Goal: Task Accomplishment & Management: Manage account settings

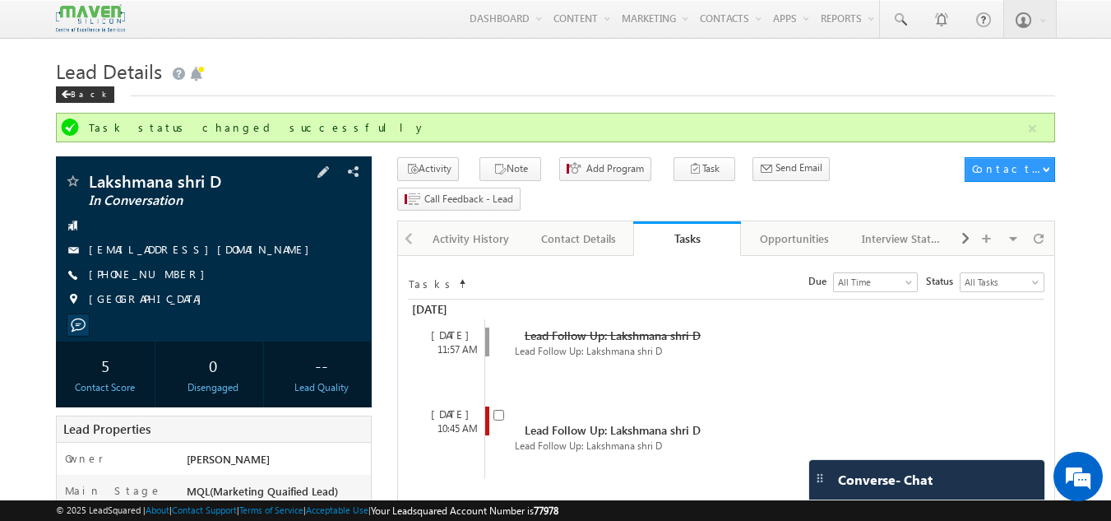
click at [597, 299] on div "[DATE]" at bounding box center [726, 309] width 637 height 20
click at [505, 299] on div "Aug 2025" at bounding box center [726, 309] width 637 height 20
click at [468, 272] on div "Tasks" at bounding box center [439, 282] width 63 height 20
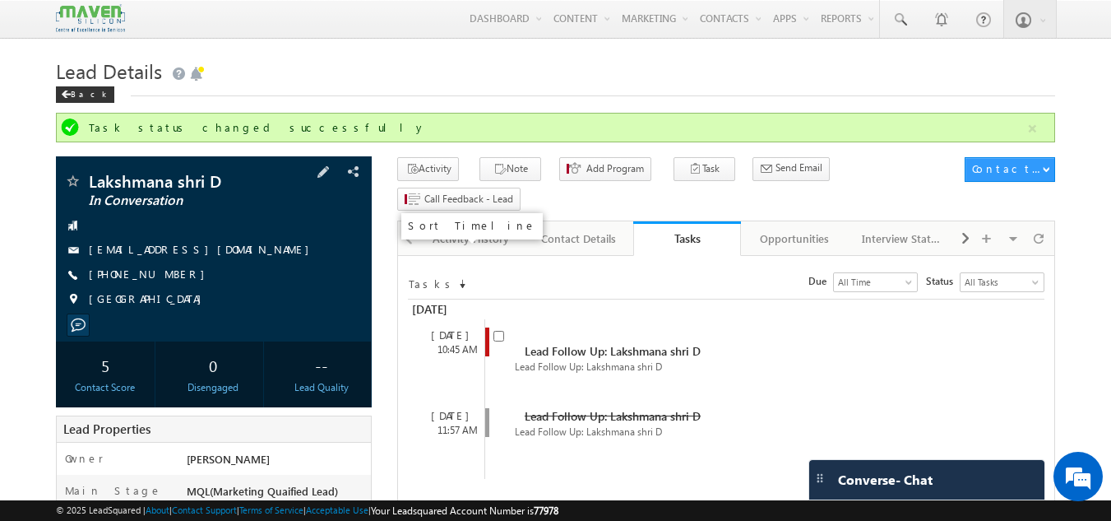
click at [458, 273] on span at bounding box center [462, 280] width 8 height 15
checkbox input "false"
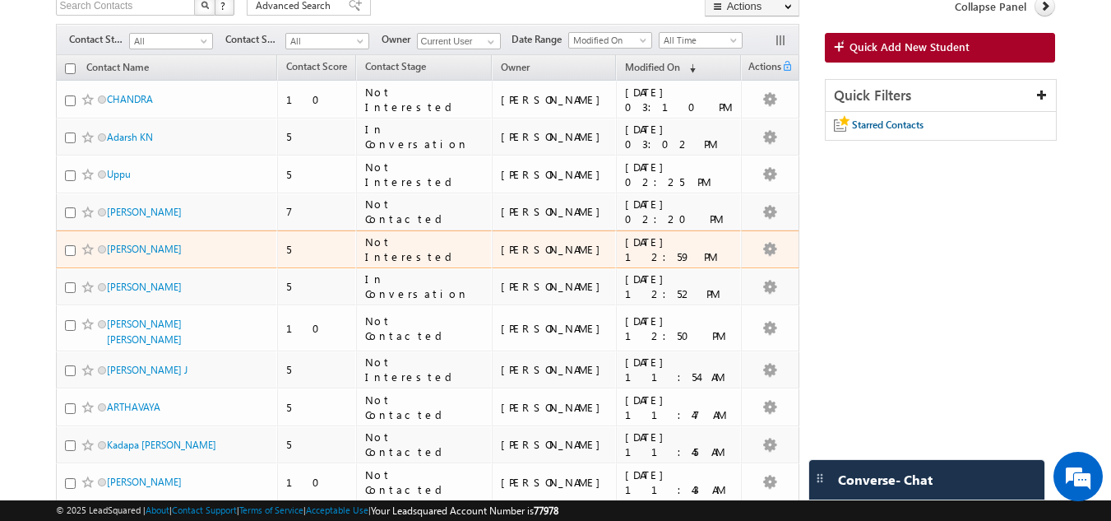
scroll to position [151, 0]
